Goal: Task Accomplishment & Management: Use online tool/utility

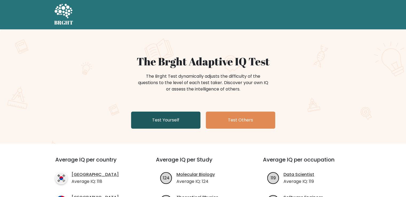
click at [180, 115] on link "Test Yourself" at bounding box center [165, 120] width 69 height 17
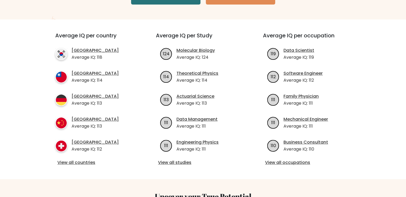
scroll to position [133, 0]
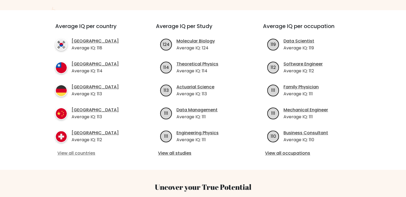
click at [88, 152] on link "View all countries" at bounding box center [95, 153] width 77 height 6
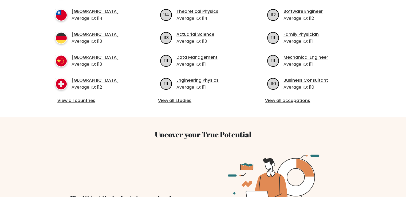
scroll to position [187, 0]
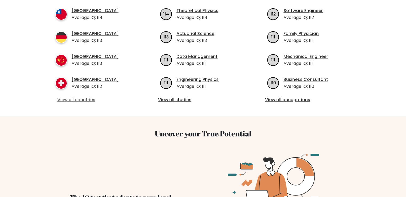
click at [77, 101] on link "View all countries" at bounding box center [95, 100] width 77 height 6
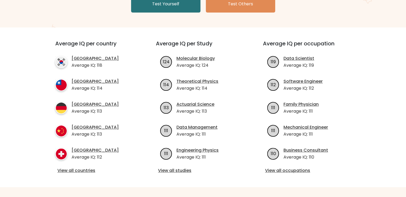
scroll to position [107, 0]
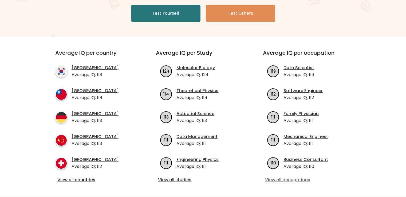
click at [295, 180] on link "View all occupations" at bounding box center [310, 180] width 90 height 6
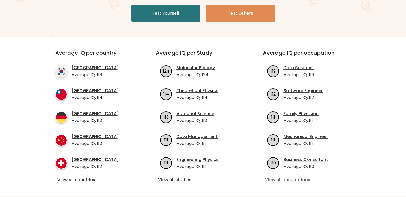
click at [295, 180] on link "View all occupations" at bounding box center [310, 180] width 90 height 6
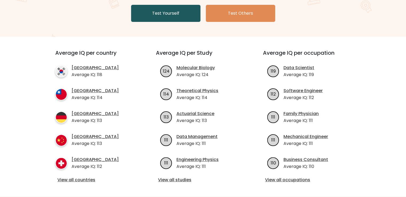
click at [188, 17] on link "Test Yourself" at bounding box center [165, 13] width 69 height 17
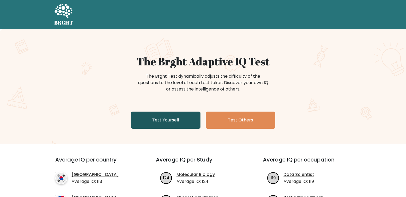
drag, startPoint x: 0, startPoint y: 0, endPoint x: 154, endPoint y: 127, distance: 199.5
click at [154, 127] on link "Test Yourself" at bounding box center [165, 120] width 69 height 17
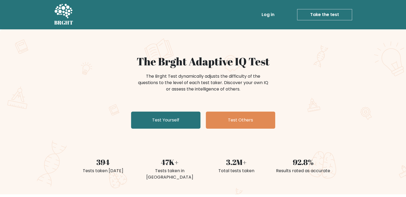
click at [319, 16] on link "Take the test" at bounding box center [324, 14] width 55 height 11
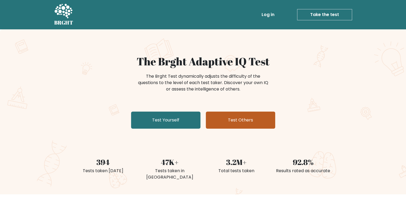
click at [248, 122] on link "Test Others" at bounding box center [240, 120] width 69 height 17
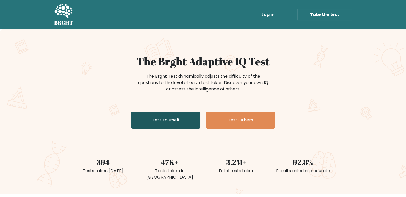
click at [194, 118] on link "Test Yourself" at bounding box center [165, 120] width 69 height 17
click at [183, 124] on link "Test Yourself" at bounding box center [165, 120] width 69 height 17
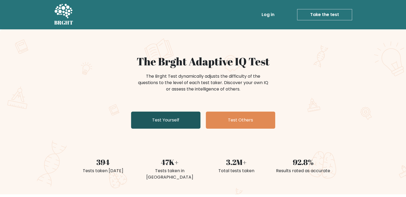
click at [183, 124] on link "Test Yourself" at bounding box center [165, 120] width 69 height 17
